Goal: Navigation & Orientation: Understand site structure

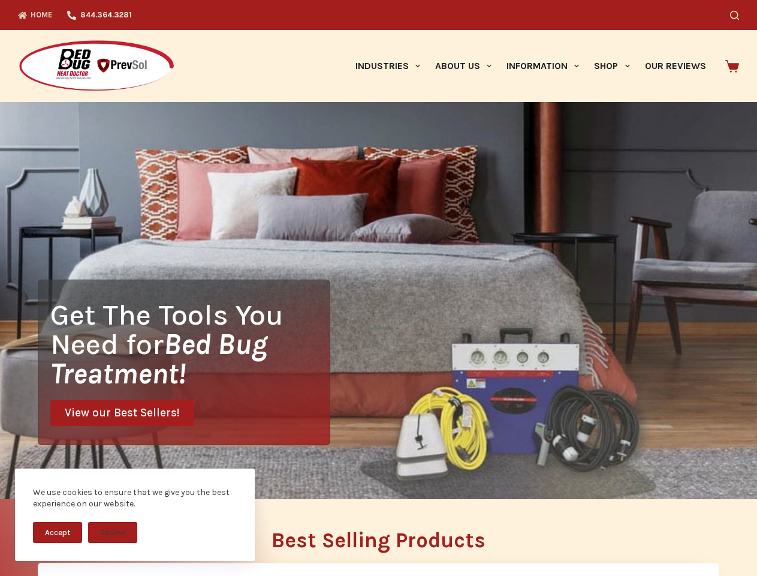
click at [378, 288] on div "Get The Tools You Need for Bed Bug Treatment! View our Best Sellers!" at bounding box center [378, 300] width 757 height 397
click at [58, 532] on button "Accept" at bounding box center [57, 532] width 49 height 21
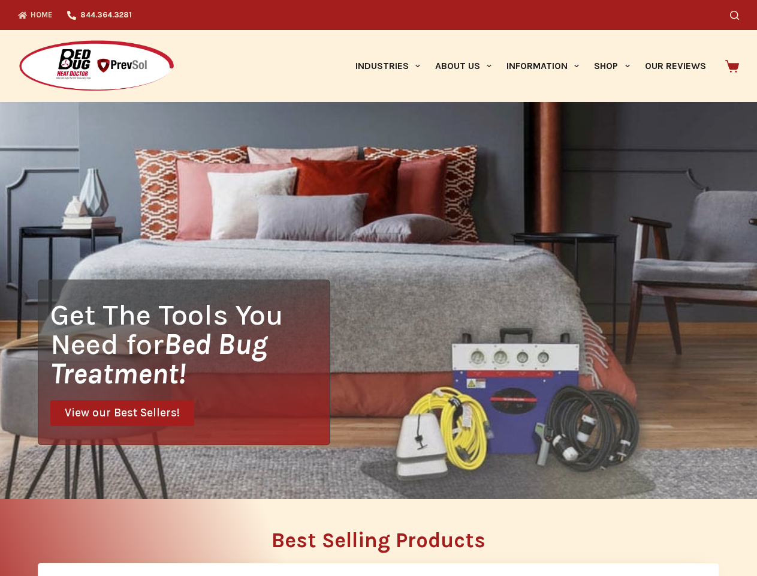
click at [113, 532] on button "Decline" at bounding box center [112, 541] width 49 height 21
click at [739, 15] on icon "Search" at bounding box center [734, 15] width 9 height 9
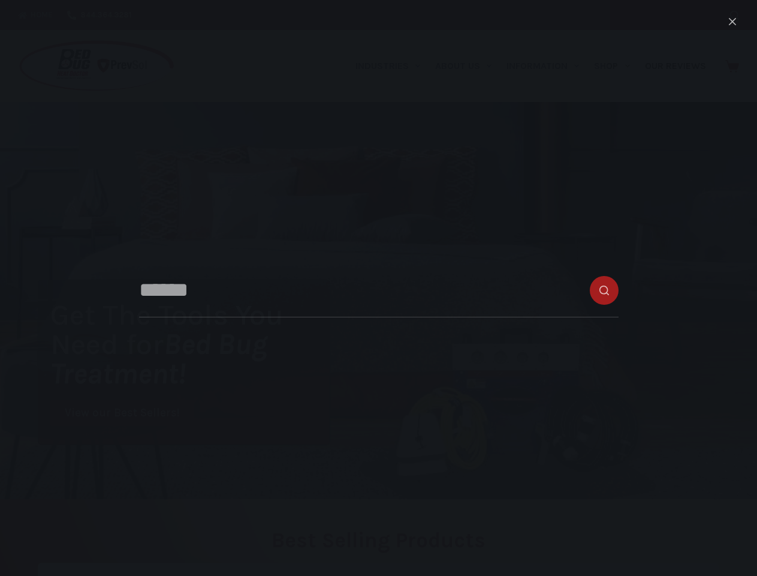
click at [392, 66] on link "Industries" at bounding box center [388, 66] width 80 height 72
click at [468, 66] on link "About Us" at bounding box center [463, 66] width 71 height 72
click at [548, 66] on link "Information" at bounding box center [543, 66] width 88 height 72
click at [617, 66] on link "Shop" at bounding box center [612, 66] width 50 height 72
